Goal: Transaction & Acquisition: Download file/media

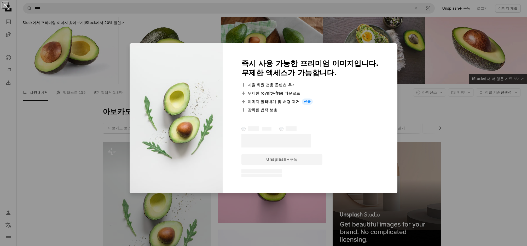
scroll to position [104, 0]
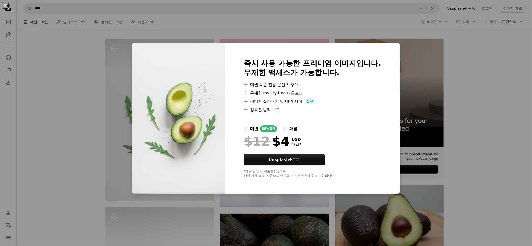
click at [510, 97] on div "An X shape 즉시 사용 가능한 프리미엄 이미지입니다. 무제한 액세스가 가능합니다. A plus sign 매월 회원 전용 콘텐츠 추가 A…" at bounding box center [266, 123] width 532 height 246
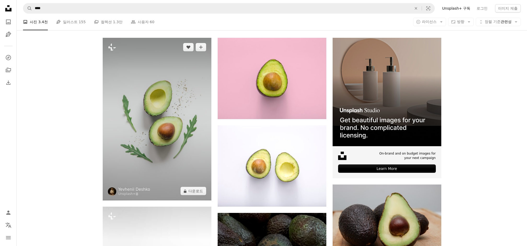
click at [156, 122] on img at bounding box center [157, 119] width 109 height 163
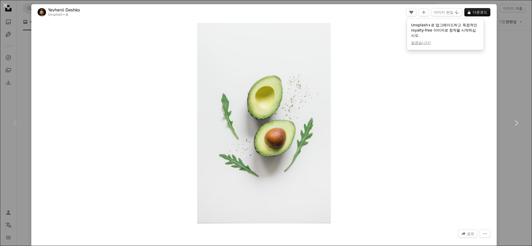
click at [505, 86] on div "An X shape Chevron left Chevron right Yevhenii Deshko Unsplash+ 용 A heart A plu…" at bounding box center [266, 123] width 532 height 246
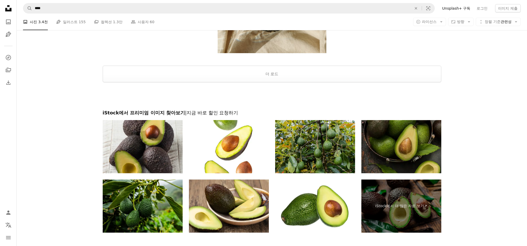
scroll to position [1183, 0]
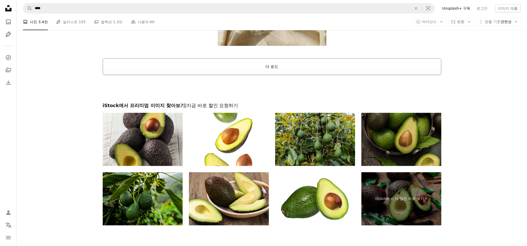
click at [272, 66] on button "더 로드" at bounding box center [272, 66] width 338 height 17
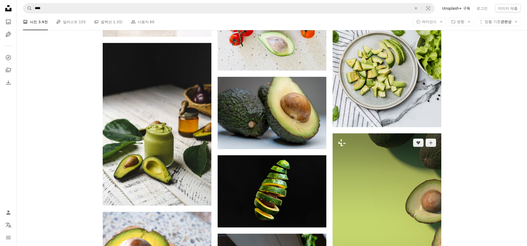
scroll to position [1810, 0]
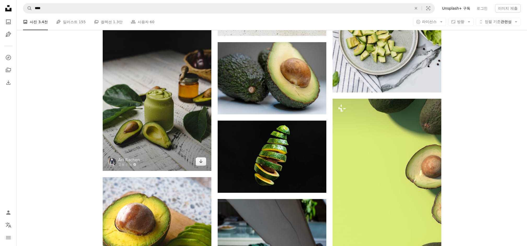
click at [159, 128] on img at bounding box center [157, 89] width 109 height 163
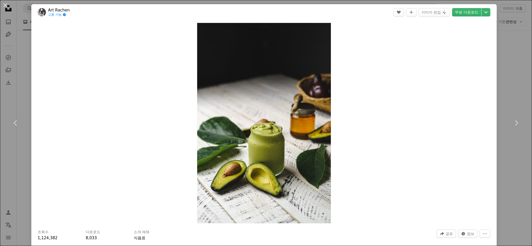
click at [507, 92] on div "An X shape Chevron left Chevron right Art Rachen 고용 가능 A checkmark inside of a …" at bounding box center [266, 123] width 532 height 246
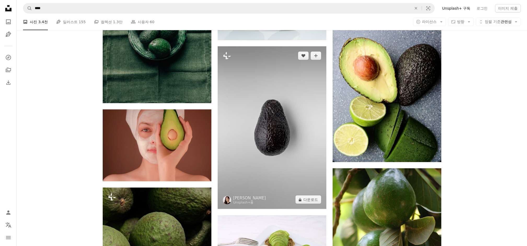
scroll to position [2646, 0]
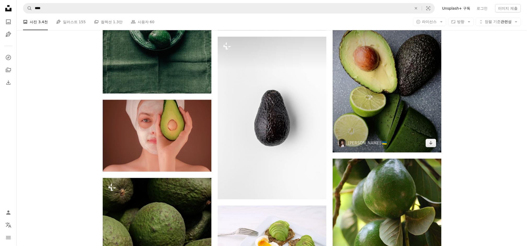
click at [374, 108] on img at bounding box center [386, 84] width 109 height 138
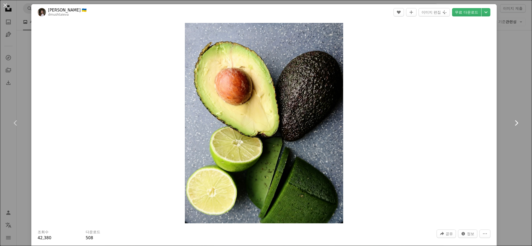
drag, startPoint x: 502, startPoint y: 112, endPoint x: 498, endPoint y: 110, distance: 4.6
click at [502, 112] on link "Chevron right" at bounding box center [515, 123] width 31 height 50
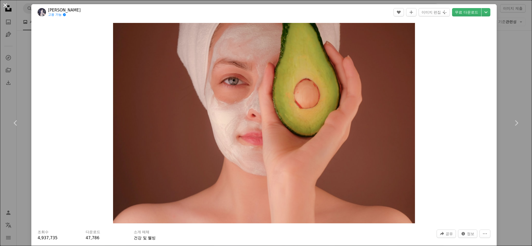
click at [4, 4] on button "An X shape" at bounding box center [5, 5] width 6 height 6
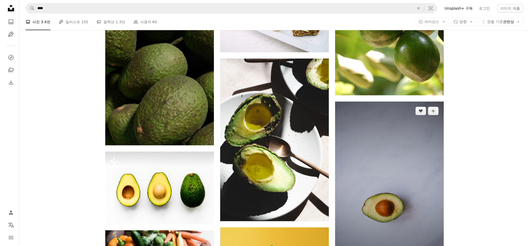
scroll to position [2854, 0]
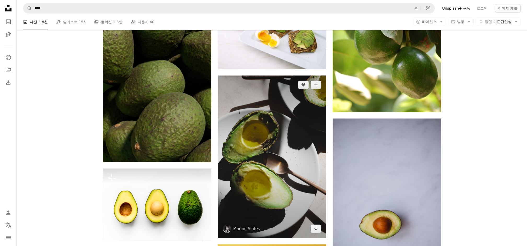
click at [304, 166] on img at bounding box center [271, 157] width 109 height 163
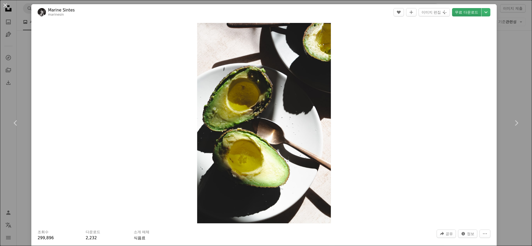
click at [455, 11] on link "무료 다운로드" at bounding box center [466, 12] width 29 height 8
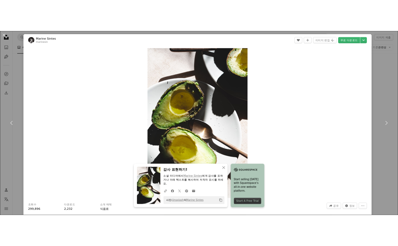
scroll to position [2842, 0]
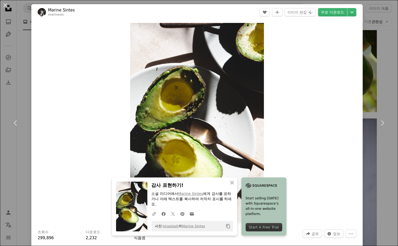
drag, startPoint x: 6, startPoint y: 4, endPoint x: 178, endPoint y: 75, distance: 186.5
click at [6, 4] on button "An X shape" at bounding box center [5, 5] width 6 height 6
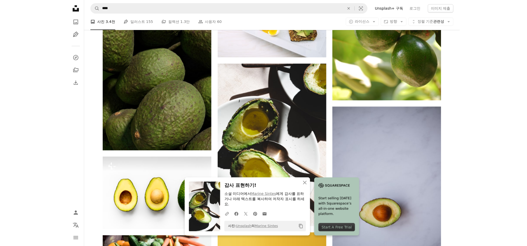
scroll to position [2866, 0]
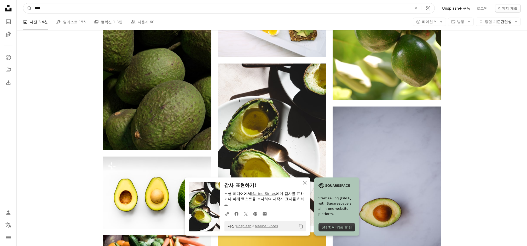
drag, startPoint x: 56, startPoint y: 5, endPoint x: 18, endPoint y: 9, distance: 37.7
click at [18, 9] on nav "A magnifying glass **** An X shape Visual search Filters Unsplash+ 구독 로그인 이미지 제출" at bounding box center [272, 8] width 510 height 17
type input "**"
click at [23, 3] on button "A magnifying glass" at bounding box center [27, 8] width 9 height 10
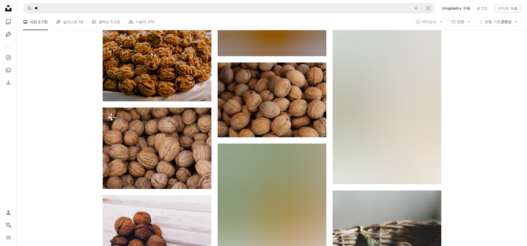
scroll to position [1567, 0]
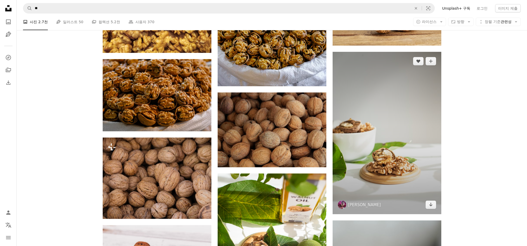
click at [404, 142] on img at bounding box center [386, 133] width 109 height 163
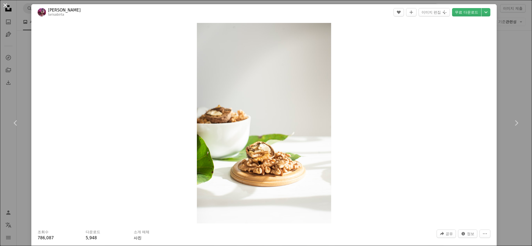
click at [4, 5] on button "An X shape" at bounding box center [5, 5] width 6 height 6
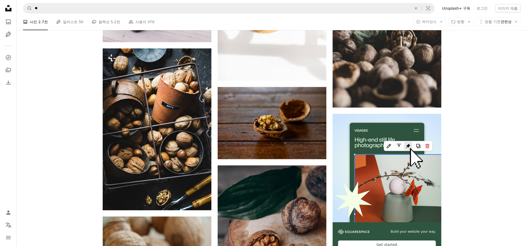
scroll to position [1810, 0]
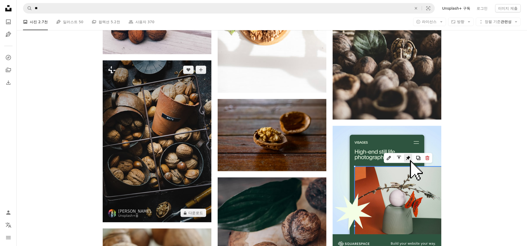
click at [136, 134] on img at bounding box center [157, 142] width 109 height 162
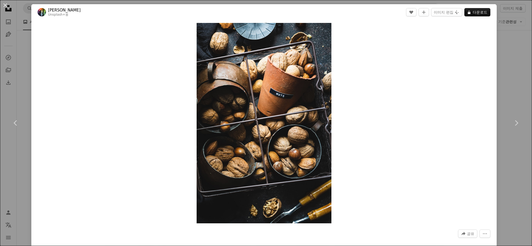
click at [5, 4] on button "An X shape" at bounding box center [5, 5] width 6 height 6
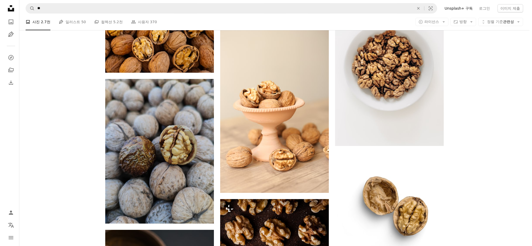
scroll to position [313, 0]
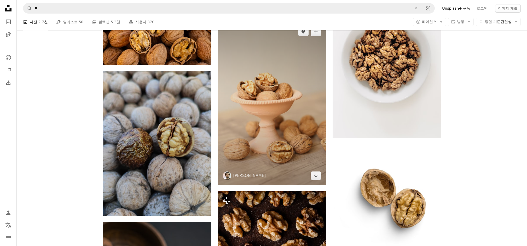
click at [302, 110] on img at bounding box center [271, 103] width 109 height 163
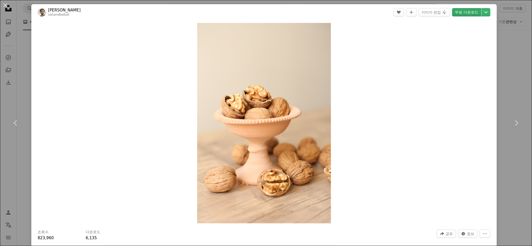
click at [467, 11] on link "무료 다운로드" at bounding box center [466, 12] width 29 height 8
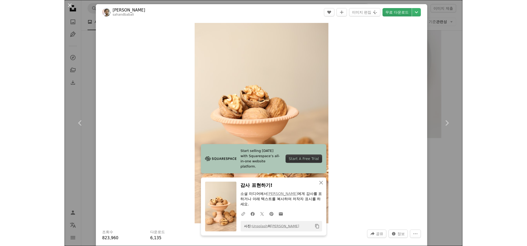
scroll to position [313, 0]
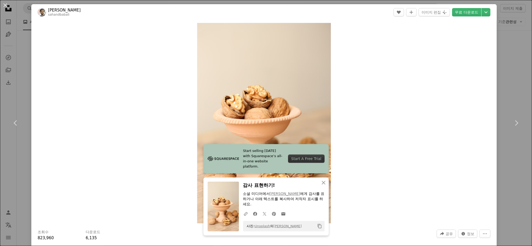
click at [7, 4] on button "An X shape" at bounding box center [5, 5] width 6 height 6
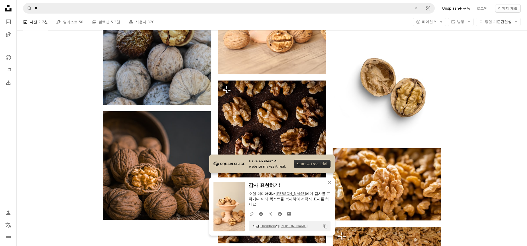
scroll to position [452, 0]
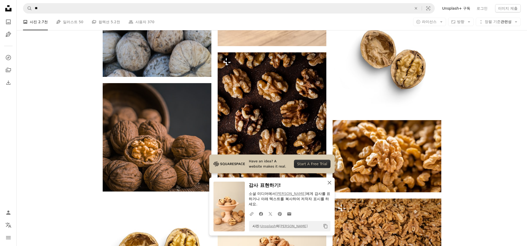
click at [329, 182] on icon "button" at bounding box center [329, 183] width 4 height 4
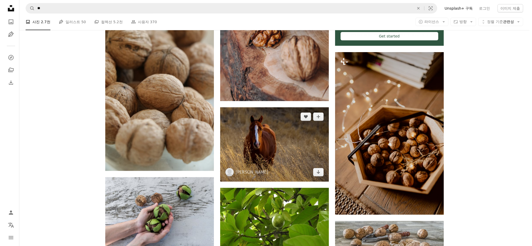
scroll to position [2019, 0]
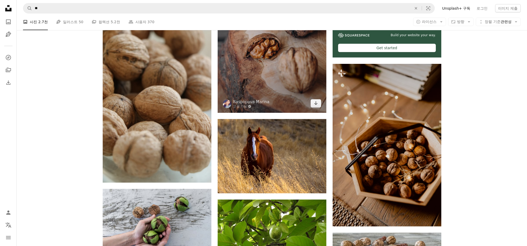
click at [296, 70] on img at bounding box center [271, 41] width 109 height 144
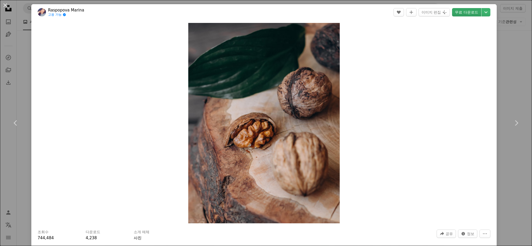
click at [462, 13] on link "무료 다운로드" at bounding box center [466, 12] width 29 height 8
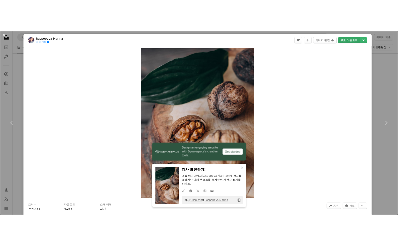
scroll to position [2007, 0]
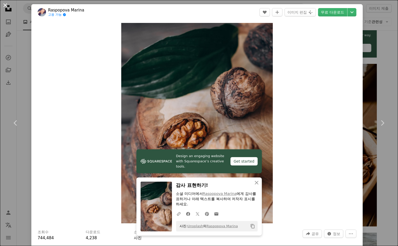
click at [3, 7] on button "An X shape" at bounding box center [5, 5] width 6 height 6
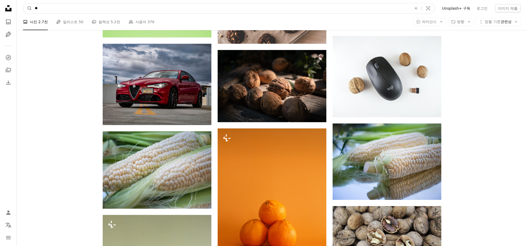
scroll to position [9091, 0]
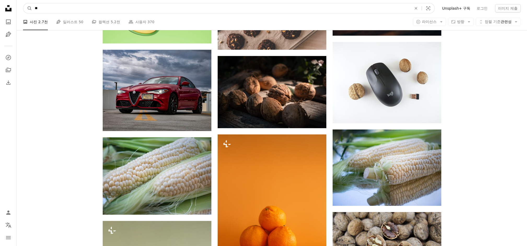
drag, startPoint x: 35, startPoint y: 6, endPoint x: 13, endPoint y: 4, distance: 22.0
type input "**"
click at [23, 3] on button "A magnifying glass" at bounding box center [27, 8] width 9 height 10
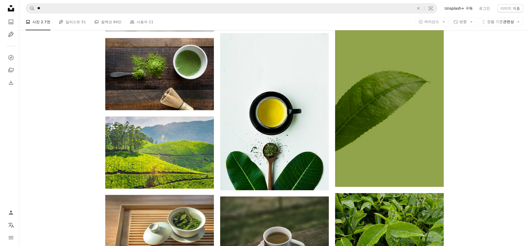
scroll to position [452, 0]
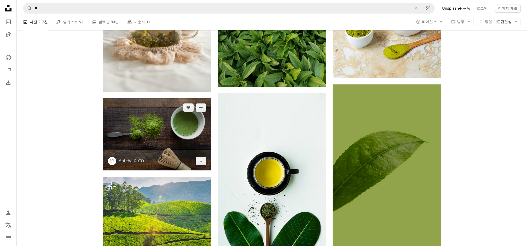
click at [160, 129] on img at bounding box center [157, 134] width 109 height 72
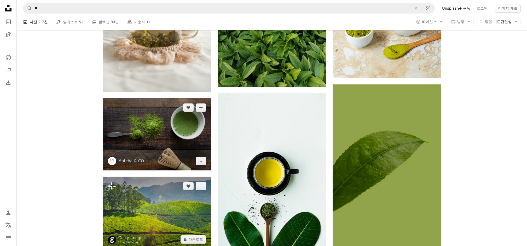
click at [156, 137] on img at bounding box center [157, 134] width 109 height 72
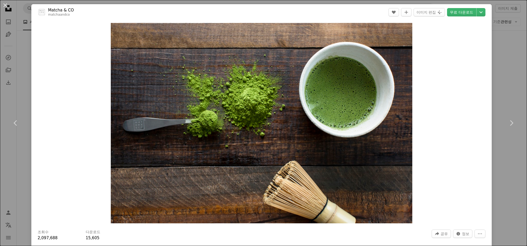
click at [157, 144] on img "이 이미지 확대" at bounding box center [261, 123] width 301 height 201
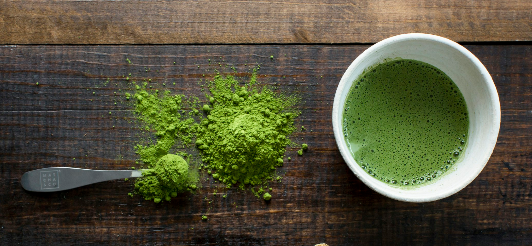
scroll to position [51, 0]
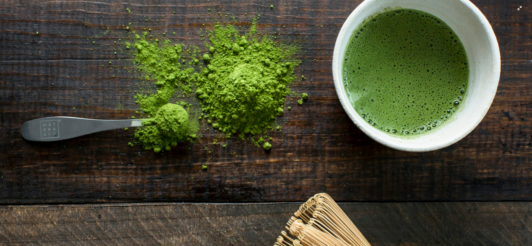
click at [165, 161] on img "이 이미지 축소" at bounding box center [266, 126] width 532 height 355
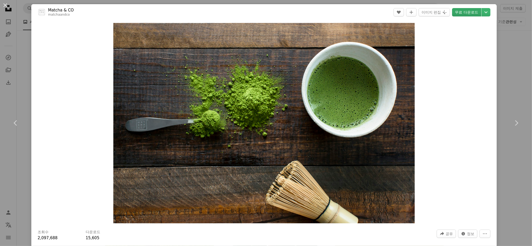
click at [467, 10] on link "무료 다운로드" at bounding box center [466, 12] width 29 height 8
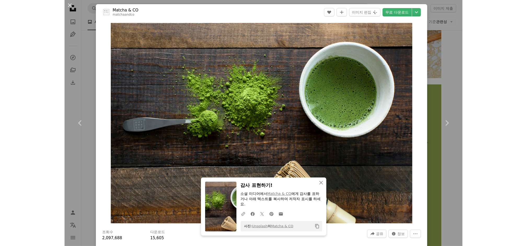
scroll to position [452, 0]
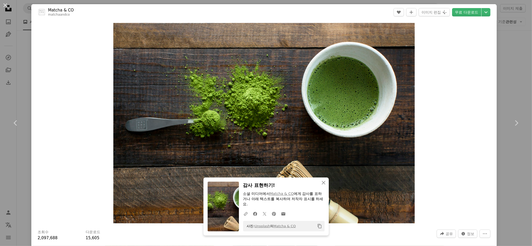
click at [7, 8] on button "An X shape" at bounding box center [5, 5] width 6 height 6
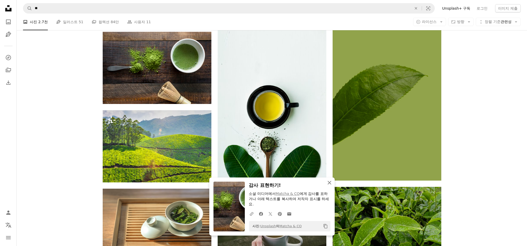
scroll to position [522, 0]
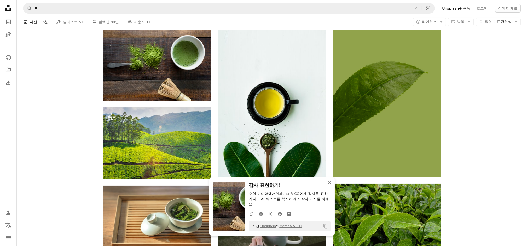
click at [330, 182] on icon "An X shape" at bounding box center [329, 183] width 6 height 6
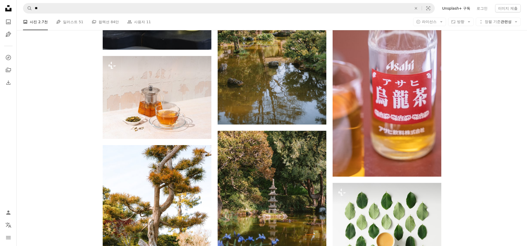
scroll to position [9242, 0]
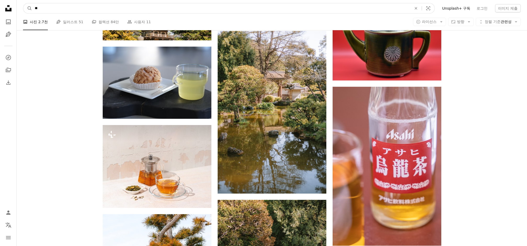
drag, startPoint x: 187, startPoint y: 11, endPoint x: 10, endPoint y: 15, distance: 177.6
type input "*"
type input "*****"
click at [23, 3] on button "A magnifying glass" at bounding box center [27, 8] width 9 height 10
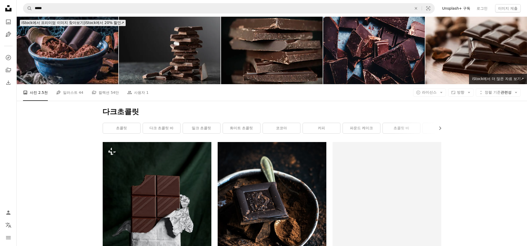
click at [184, 57] on img at bounding box center [170, 51] width 102 height 68
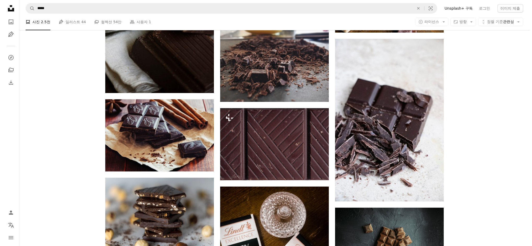
scroll to position [870, 0]
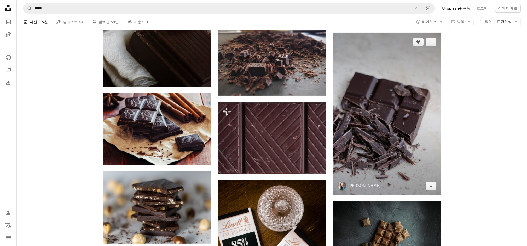
click at [355, 136] on img at bounding box center [386, 114] width 109 height 163
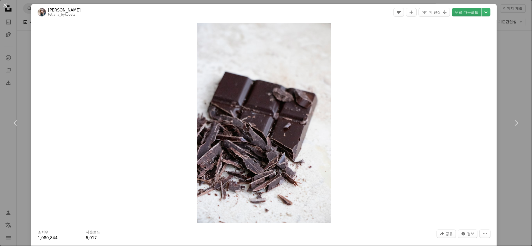
click at [456, 8] on link "무료 다운로드" at bounding box center [466, 12] width 29 height 8
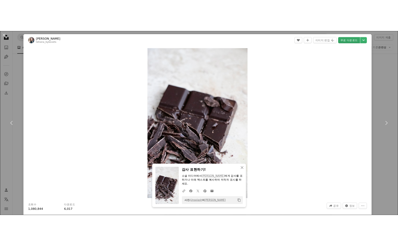
scroll to position [858, 0]
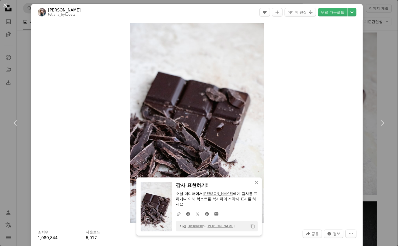
drag, startPoint x: 4, startPoint y: 5, endPoint x: 195, endPoint y: 3, distance: 190.6
click at [5, 5] on button "An X shape" at bounding box center [5, 5] width 6 height 6
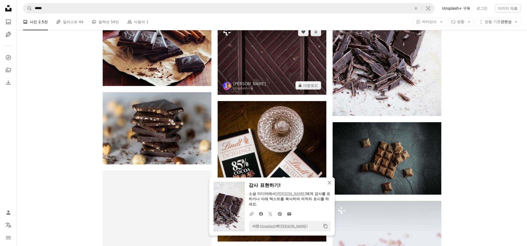
scroll to position [952, 0]
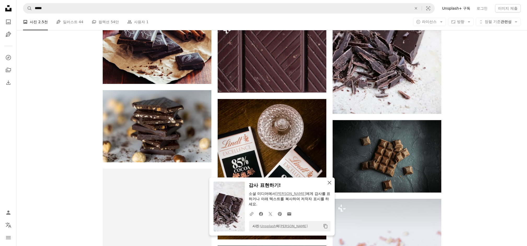
click at [332, 183] on icon "An X shape" at bounding box center [329, 183] width 6 height 6
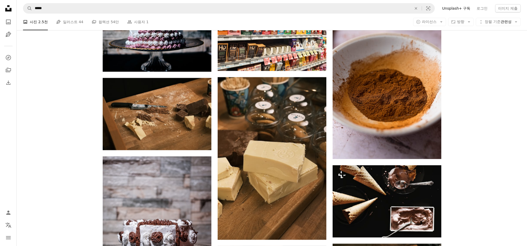
scroll to position [7287, 0]
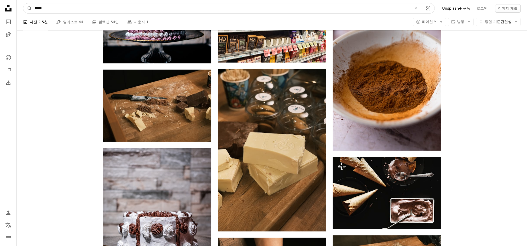
drag, startPoint x: 73, startPoint y: 8, endPoint x: -2, endPoint y: 11, distance: 74.5
type input "****"
click at [23, 3] on button "A magnifying glass" at bounding box center [27, 8] width 9 height 10
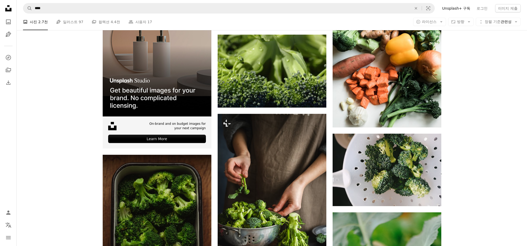
scroll to position [1079, 0]
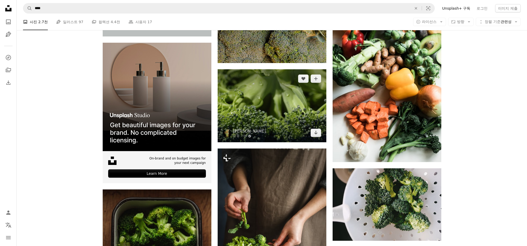
click at [276, 116] on img at bounding box center [271, 105] width 109 height 73
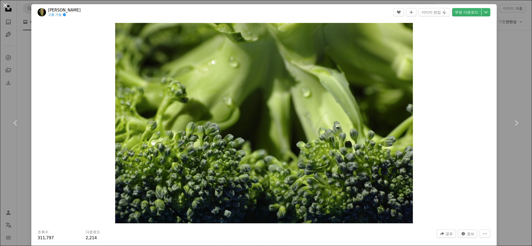
click at [5, 3] on button "An X shape" at bounding box center [5, 5] width 6 height 6
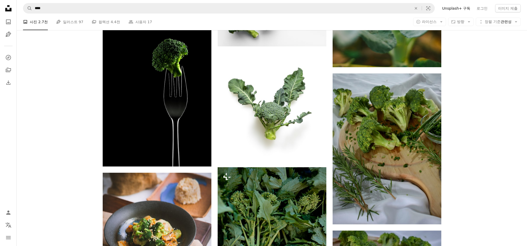
scroll to position [1427, 0]
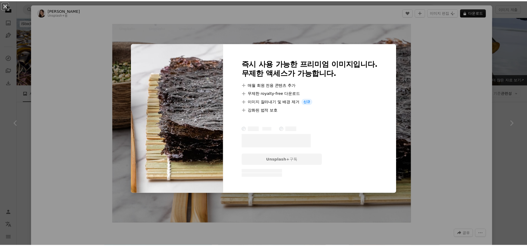
scroll to position [1636, 0]
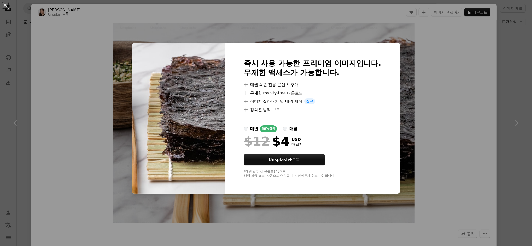
click at [441, 45] on div "An X shape 즉시 사용 가능한 프리미엄 이미지입니다. 무제한 액세스가 가능합니다. A plus sign 매월 회원 전용 콘텐츠 추가 A…" at bounding box center [266, 123] width 532 height 246
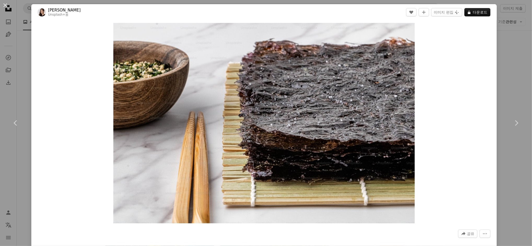
click at [510, 97] on div "An X shape Chevron left Chevron right [PERSON_NAME] Unsplash+ 용 A heart A plus …" at bounding box center [266, 123] width 532 height 246
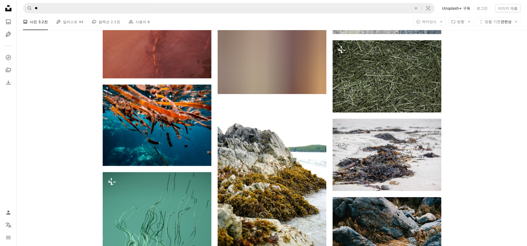
scroll to position [3342, 0]
